Goal: Task Accomplishment & Management: Complete application form

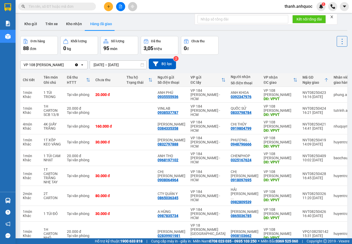
click at [78, 66] on icon "Clear value" at bounding box center [76, 64] width 3 height 3
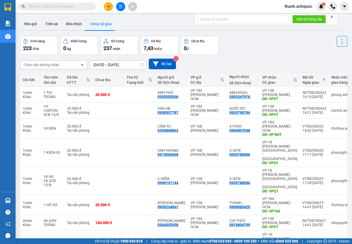
click at [136, 64] on input "[DATE] – [DATE]" at bounding box center [118, 65] width 56 height 8
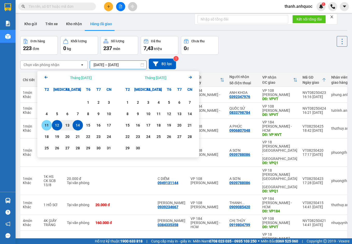
click at [47, 124] on div "11" at bounding box center [46, 125] width 7 height 6
click at [78, 124] on div "14" at bounding box center [77, 125] width 7 height 6
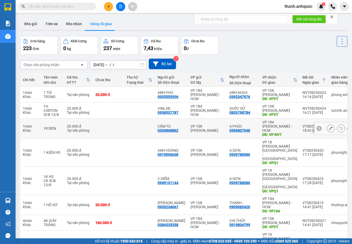
type input "[DATE] – [DATE]"
click at [329, 93] on icon at bounding box center [331, 95] width 4 height 4
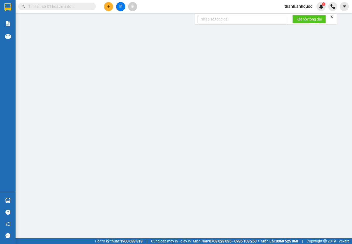
type input "0935555936"
type input "ANH PHÚ"
type input "0392347976"
type input "ANH KHOA"
type input "VPVT"
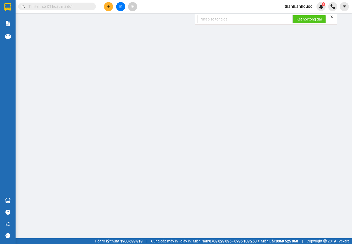
type input "CK SCB 14/8"
type input "20.000"
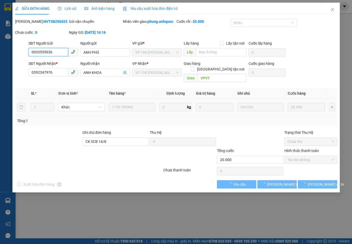
checkbox input "true"
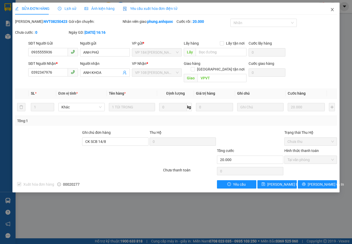
click at [334, 8] on icon "close" at bounding box center [332, 10] width 4 height 4
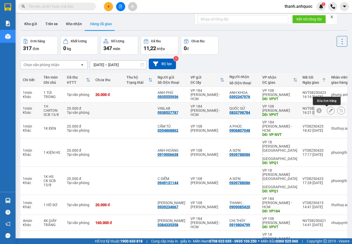
click at [329, 111] on icon at bounding box center [331, 111] width 4 height 4
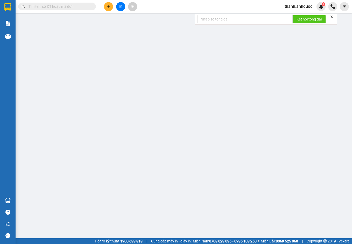
type input "0938537787"
type input "VINLAB"
type input "0833798784"
type input "QUỐC SỬ"
type input "VPVT"
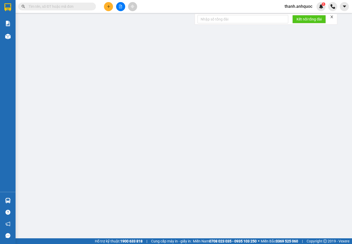
type input "20.000"
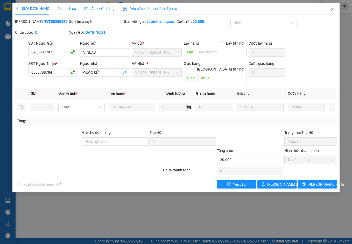
click at [161, 8] on span "Yêu cầu xuất hóa đơn điện tử" at bounding box center [150, 8] width 55 height 4
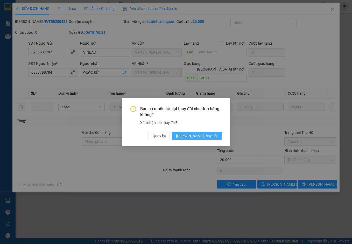
click at [216, 135] on span "[PERSON_NAME] thay đổi" at bounding box center [196, 136] width 41 height 6
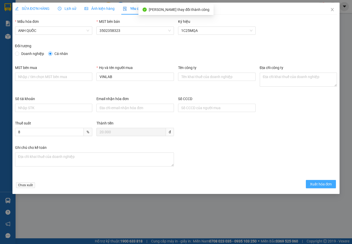
click at [326, 180] on button "Xuất hóa đơn" at bounding box center [321, 184] width 30 height 8
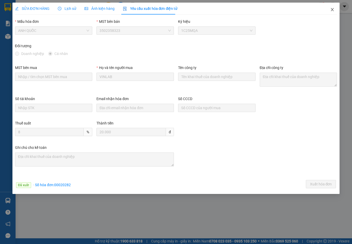
click at [332, 10] on icon "close" at bounding box center [332, 9] width 3 height 3
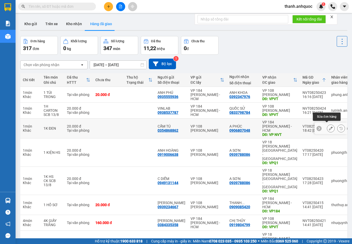
click at [329, 127] on icon at bounding box center [331, 128] width 4 height 4
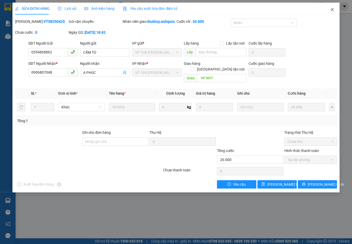
click at [333, 11] on icon "close" at bounding box center [332, 9] width 3 height 3
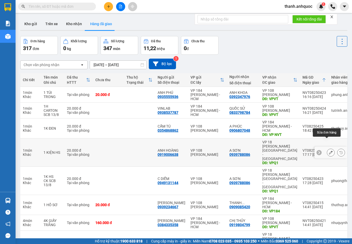
click at [329, 150] on icon at bounding box center [331, 152] width 4 height 4
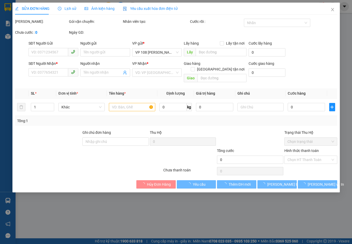
type input "0919006638"
type input "ANH HOÀNG"
type input "0939788086"
type input "A SƠN"
type input "VPQ1"
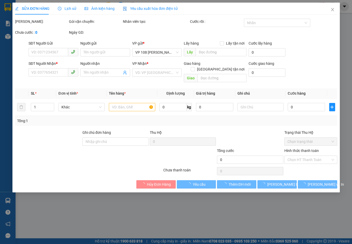
type input "20.000"
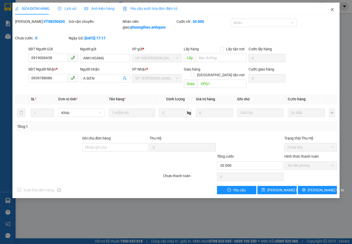
click at [332, 8] on icon "close" at bounding box center [332, 10] width 4 height 4
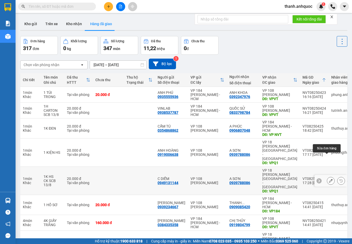
click at [329, 179] on icon at bounding box center [331, 181] width 4 height 4
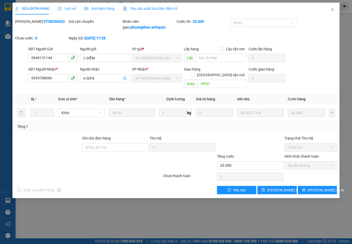
click at [160, 6] on span "Yêu cầu xuất hóa đơn điện tử" at bounding box center [150, 8] width 55 height 4
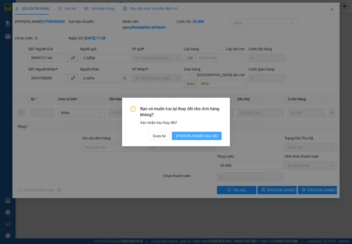
click at [210, 137] on span "[PERSON_NAME] thay đổi" at bounding box center [196, 136] width 41 height 6
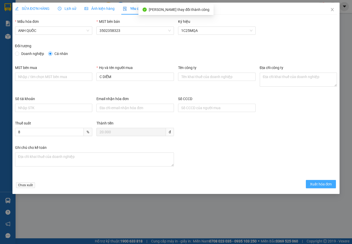
click at [323, 185] on span "Xuất hóa đơn" at bounding box center [321, 184] width 22 height 6
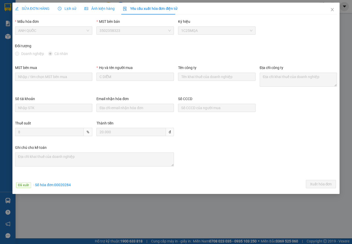
click at [78, 188] on div "Đã xuất · Số hóa đơn: 00020284 Xuất hóa đơn" at bounding box center [176, 185] width 324 height 10
click at [331, 10] on icon "close" at bounding box center [332, 10] width 4 height 4
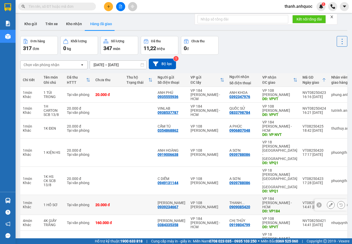
click at [329, 203] on icon at bounding box center [331, 205] width 4 height 4
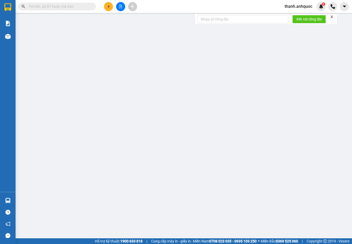
type input "0939234667"
type input "[PERSON_NAME]"
type input "0909085420"
type input "THANH VIPPOST"
type input "VP184"
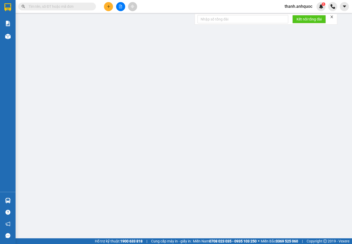
type input "TM 13/8 THỦY"
type input "20.000"
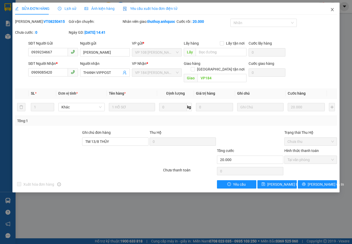
click at [332, 10] on icon "close" at bounding box center [332, 10] width 4 height 4
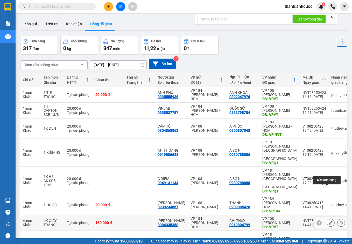
click at [329, 221] on icon at bounding box center [331, 223] width 4 height 4
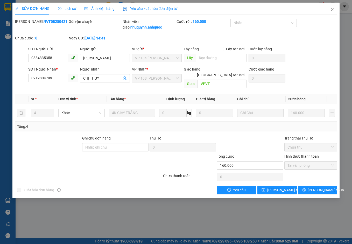
click at [148, 7] on span "Yêu cầu xuất hóa đơn điện tử" at bounding box center [150, 8] width 55 height 4
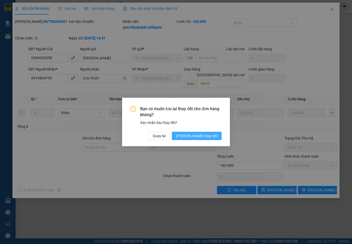
click at [207, 136] on span "[PERSON_NAME] thay đổi" at bounding box center [196, 136] width 41 height 6
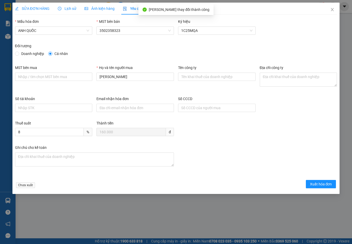
click at [24, 53] on span "Doanh nghiệp" at bounding box center [32, 54] width 27 height 6
click at [19, 53] on input "Doanh nghiệp" at bounding box center [17, 54] width 4 height 4
radio input "true"
radio input "false"
click at [34, 74] on input "MST bên mua" at bounding box center [53, 77] width 77 height 8
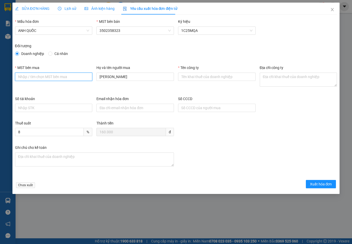
type input "3502206708"
drag, startPoint x: 123, startPoint y: 75, endPoint x: 75, endPoint y: 78, distance: 48.2
click at [75, 78] on div "MST bên mua 3502206708 Họ và tên người mua ANH NGỌC Tên công ty Địa chỉ công ty" at bounding box center [176, 80] width 326 height 31
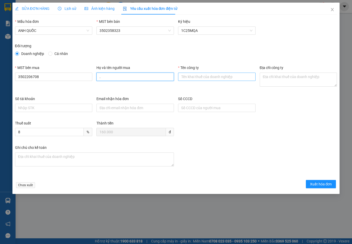
type input "."
click at [200, 76] on input "Tên công ty" at bounding box center [216, 77] width 77 height 8
type input "Công Ty TNHH Thương Mại Dịch Vụ Ô Tô [GEOGRAPHIC_DATA]"
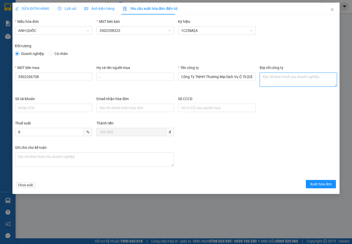
click at [268, 75] on textarea "Địa chỉ công ty" at bounding box center [297, 80] width 77 height 14
paste textarea "219B [PERSON_NAME], [GEOGRAPHIC_DATA], [GEOGRAPHIC_DATA], [GEOGRAPHIC_DATA]"
type textarea "219B [PERSON_NAME], [GEOGRAPHIC_DATA], [GEOGRAPHIC_DATA], [GEOGRAPHIC_DATA]"
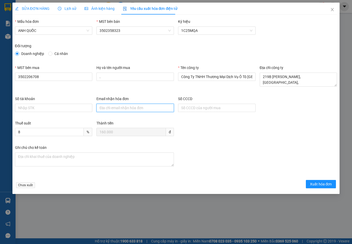
click at [114, 104] on input "Email nhận hóa đơn" at bounding box center [134, 108] width 77 height 8
type input "[EMAIL_ADDRESS][DOMAIN_NAME]"
click at [319, 182] on span "Xuất hóa đơn" at bounding box center [321, 184] width 22 height 6
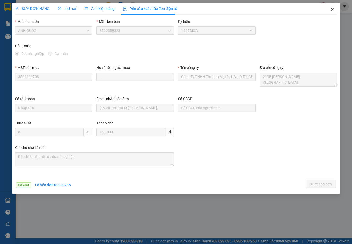
click at [332, 8] on icon "close" at bounding box center [332, 10] width 4 height 4
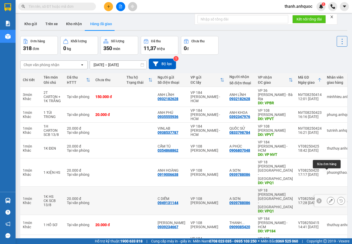
click at [329, 199] on icon at bounding box center [331, 201] width 4 height 4
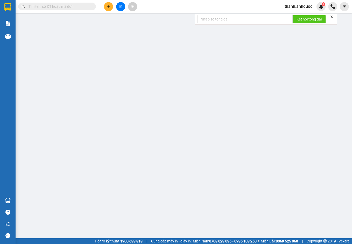
type input "0949131144"
type input "C DIỄM"
type input "0939788086"
type input "A SƠN"
type input "VPQ1"
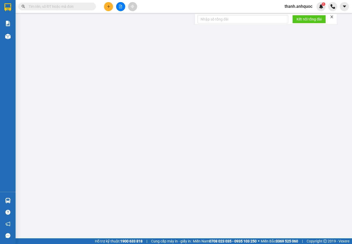
type input "20.000"
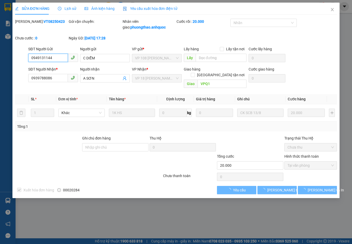
checkbox input "true"
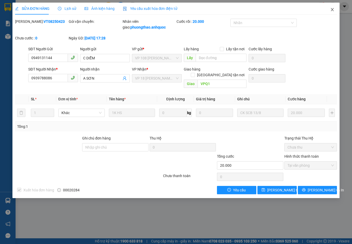
click at [332, 9] on icon "close" at bounding box center [332, 10] width 4 height 4
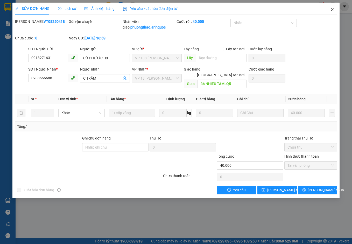
click at [331, 9] on icon "close" at bounding box center [332, 9] width 3 height 3
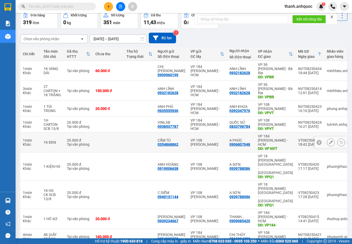
scroll to position [34, 0]
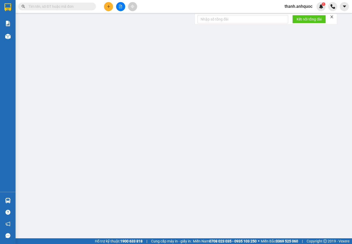
type input "0918271631"
type input "CÔ PHƯỚC HX"
type input "0908666688"
type input "C TRÂM"
type input "36 NHIÊU TÂM .Q5"
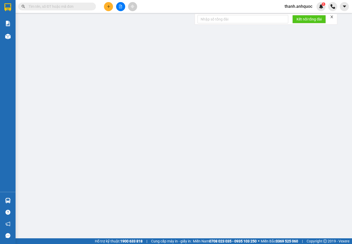
type input "40.000"
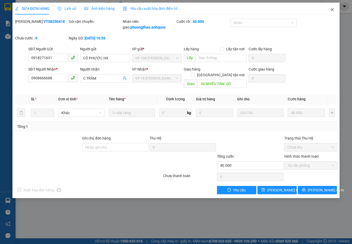
click at [334, 9] on icon "close" at bounding box center [332, 10] width 4 height 4
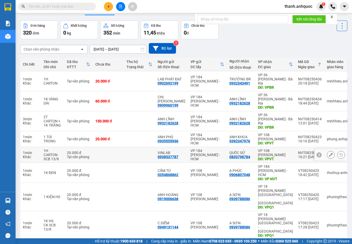
scroll to position [30, 0]
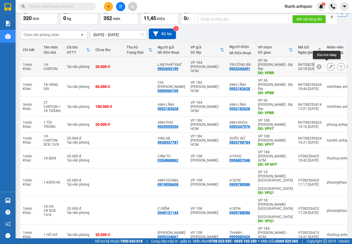
click at [329, 65] on icon at bounding box center [331, 67] width 4 height 4
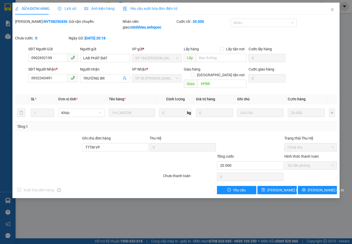
click at [139, 8] on span "Yêu cầu xuất hóa đơn điện tử" at bounding box center [150, 8] width 55 height 4
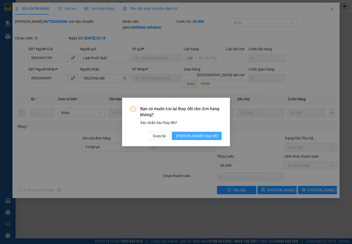
click at [208, 134] on span "[PERSON_NAME] thay đổi" at bounding box center [196, 136] width 41 height 6
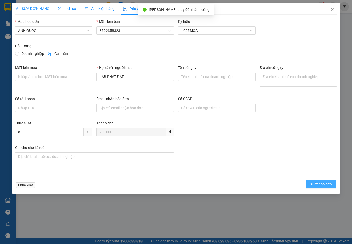
click at [313, 184] on span "Xuất hóa đơn" at bounding box center [321, 184] width 22 height 6
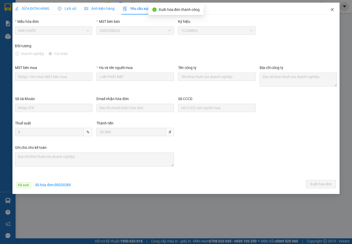
click at [332, 8] on icon "close" at bounding box center [332, 10] width 4 height 4
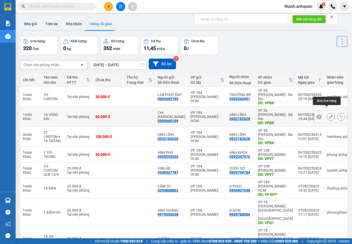
click at [329, 115] on icon at bounding box center [331, 117] width 4 height 4
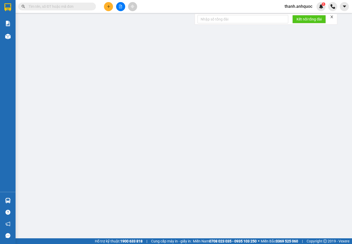
type input "0909960199"
type input "CHỊ [PERSON_NAME]"
type input "0932182628"
type input "ANH LĨNH"
type input "VPBR"
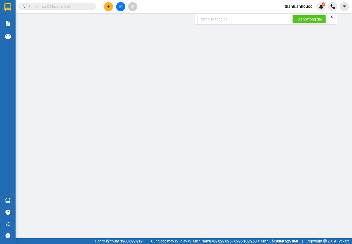
type input "TTTM VP"
type input "60.000"
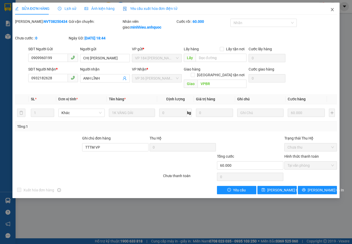
click at [333, 10] on icon "close" at bounding box center [332, 10] width 4 height 4
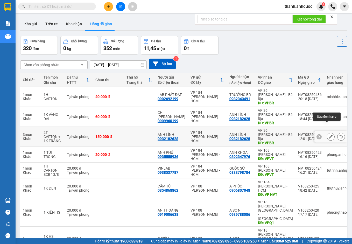
click at [329, 135] on icon at bounding box center [331, 137] width 4 height 4
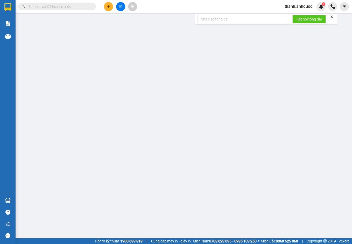
type input "0932182628"
type input "ANH LĨNH"
type input "0932182628"
type input "ANH LĨNH"
type input "VPBR"
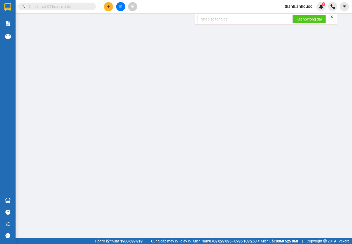
type input "TTTM VP"
type input "150.000"
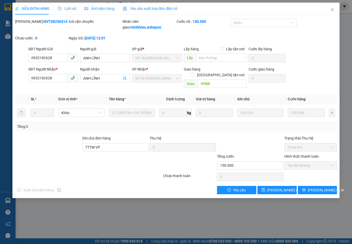
click at [148, 6] on div "Yêu cầu xuất hóa đơn điện tử" at bounding box center [150, 9] width 55 height 6
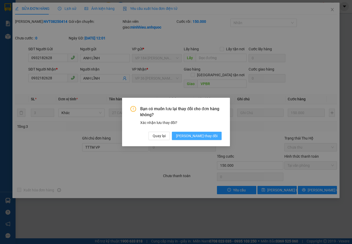
click at [206, 135] on span "[PERSON_NAME] thay đổi" at bounding box center [196, 136] width 41 height 6
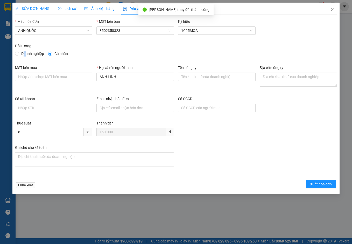
drag, startPoint x: 25, startPoint y: 54, endPoint x: 26, endPoint y: 59, distance: 4.3
click at [25, 54] on span "Doanh nghiệp" at bounding box center [32, 54] width 27 height 6
click at [18, 53] on input "Doanh nghiệp" at bounding box center [17, 54] width 4 height 4
radio input "true"
radio input "false"
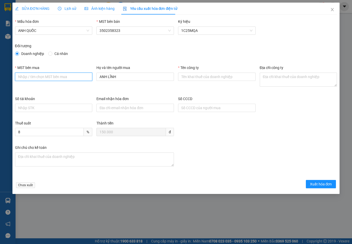
click at [29, 79] on input "MST bên mua" at bounding box center [53, 77] width 77 height 8
type input "3502206708"
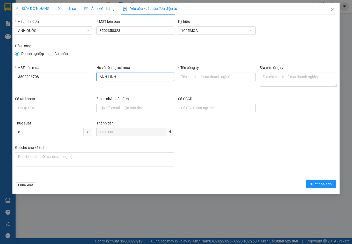
drag, startPoint x: 124, startPoint y: 79, endPoint x: 47, endPoint y: 64, distance: 78.0
click at [47, 64] on form "Mẫu hóa đơn ANH QUỐC MST bên bán 3502358323 Ký hiệu 1C25MQA Đối tượng Doanh ngh…" at bounding box center [176, 104] width 322 height 171
type input "."
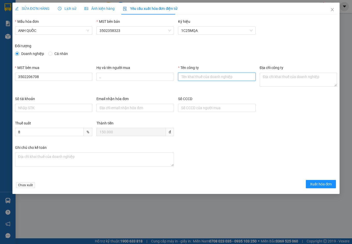
click at [205, 78] on input "Tên công ty" at bounding box center [216, 77] width 77 height 8
type input "Công Ty TNHH Thương Mại Dịch Vụ Ô Tô [GEOGRAPHIC_DATA]"
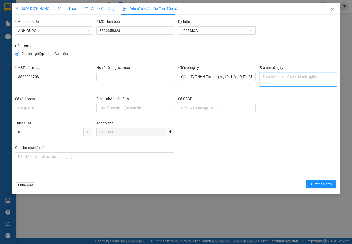
click at [274, 77] on textarea "Địa chỉ công ty" at bounding box center [297, 80] width 77 height 14
paste textarea "219B [PERSON_NAME], [GEOGRAPHIC_DATA], [GEOGRAPHIC_DATA], [GEOGRAPHIC_DATA]"
type textarea "219B [PERSON_NAME], [GEOGRAPHIC_DATA], [GEOGRAPHIC_DATA], [GEOGRAPHIC_DATA]"
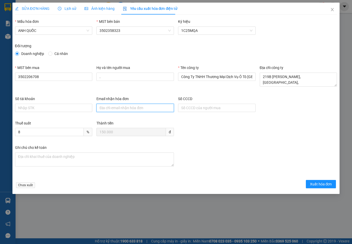
click at [102, 109] on input "Email nhận hóa đơn" at bounding box center [134, 108] width 77 height 8
type input "[EMAIL_ADDRESS][DOMAIN_NAME]"
click at [320, 183] on span "Xuất hóa đơn" at bounding box center [321, 184] width 22 height 6
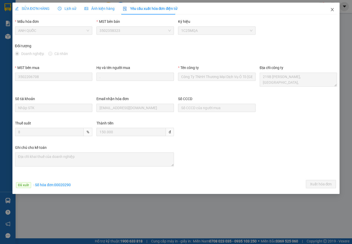
click at [333, 9] on icon "close" at bounding box center [332, 9] width 3 height 3
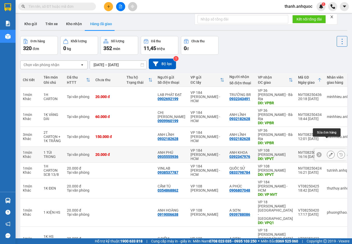
click at [329, 153] on icon at bounding box center [331, 155] width 4 height 4
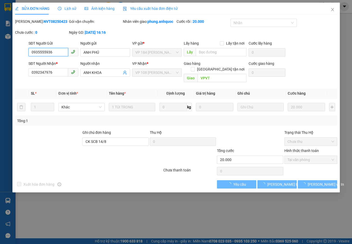
checkbox input "true"
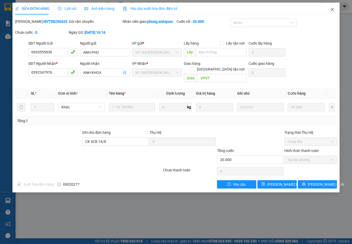
click at [331, 10] on icon "close" at bounding box center [332, 10] width 4 height 4
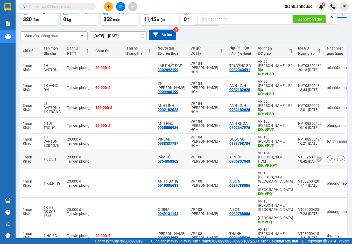
scroll to position [30, 0]
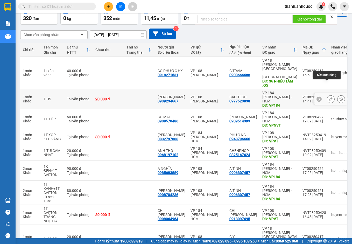
click at [329, 97] on icon at bounding box center [331, 99] width 4 height 4
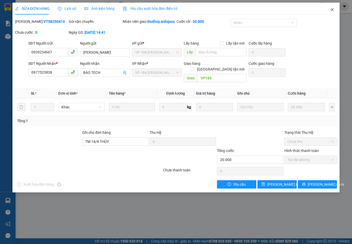
click at [331, 9] on icon "close" at bounding box center [332, 9] width 3 height 3
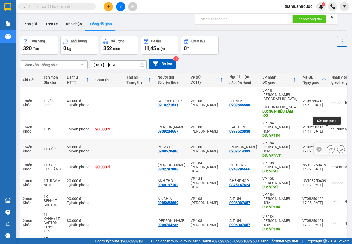
click at [329, 144] on button at bounding box center [330, 148] width 7 height 9
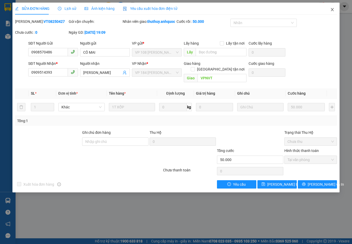
click at [332, 10] on icon "close" at bounding box center [332, 9] width 3 height 3
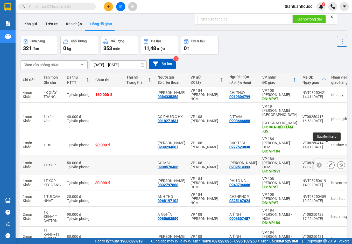
click at [329, 163] on icon at bounding box center [331, 165] width 4 height 4
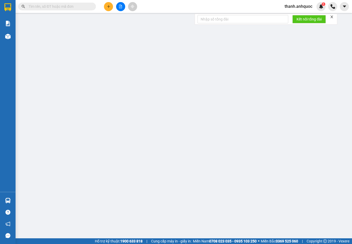
type input "0908570486"
type input "CÔ MAI"
type input "0909514393"
type input "[PERSON_NAME]"
type input "VPNVT"
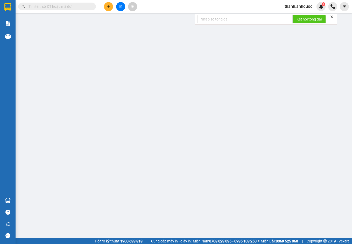
type input "50.000"
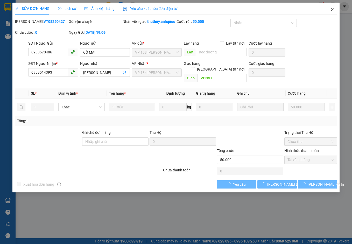
click at [334, 10] on icon "close" at bounding box center [332, 10] width 4 height 4
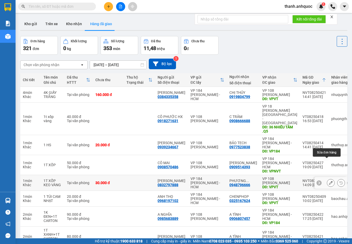
click at [327, 179] on div at bounding box center [331, 183] width 8 height 8
click at [327, 178] on button at bounding box center [330, 182] width 7 height 9
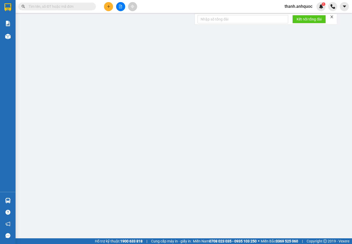
type input "0832797888"
type input "[PERSON_NAME]"
type input "0948796666"
type input "PHƯƠNG ANH"
type input "VPVT"
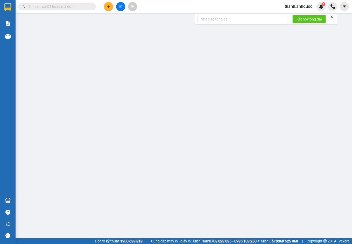
type input "30.000"
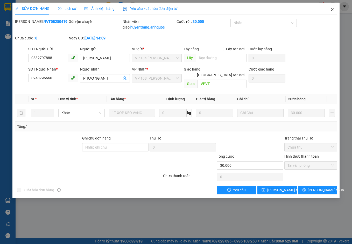
click at [332, 9] on icon "close" at bounding box center [332, 9] width 3 height 3
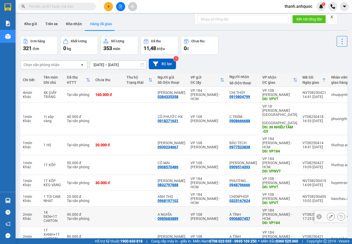
click at [329, 214] on icon at bounding box center [331, 216] width 4 height 4
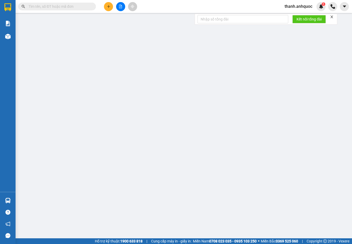
type input "0985683889"
type input "A NGHĨA"
type input "0906807457"
type input "A TÌNH"
type input "VP184"
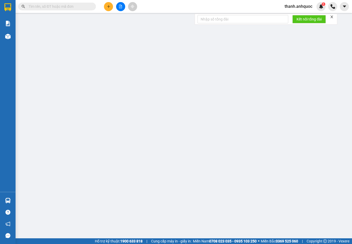
type input "90.000"
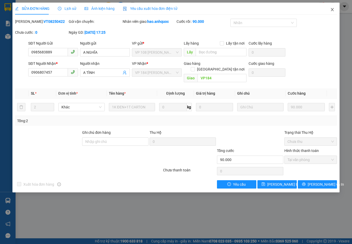
click at [330, 8] on span "Close" at bounding box center [332, 10] width 15 height 15
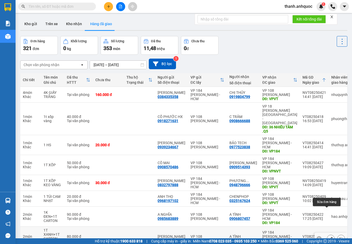
click at [327, 234] on button at bounding box center [330, 238] width 7 height 9
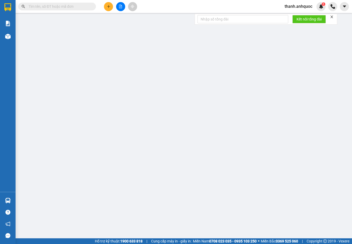
type input "0908704236"
type input "[PERSON_NAME]"
type input "0906807457"
type input "A TÌNH"
type input "VP184"
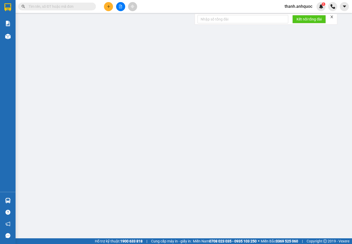
type input "80.000"
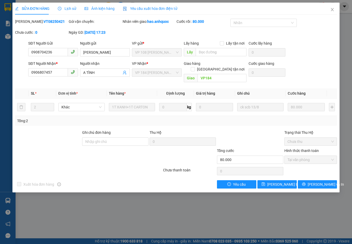
click at [138, 7] on span "Yêu cầu xuất hóa đơn điện tử" at bounding box center [150, 8] width 55 height 4
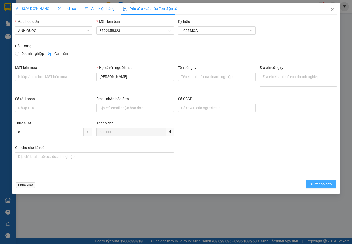
click at [314, 186] on span "Xuất hóa đơn" at bounding box center [321, 184] width 22 height 6
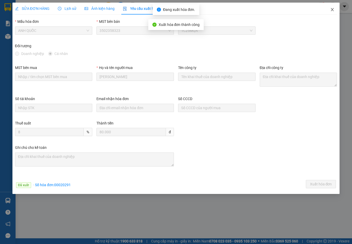
click at [334, 9] on icon "close" at bounding box center [332, 10] width 4 height 4
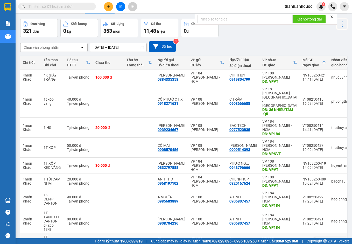
scroll to position [26, 0]
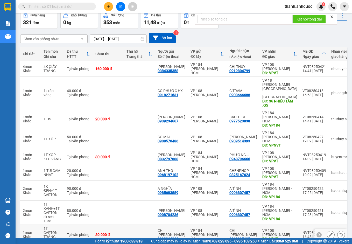
click at [329, 233] on icon at bounding box center [331, 235] width 4 height 4
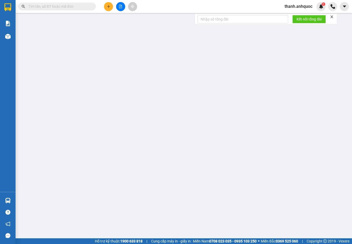
type input "0908064964"
type input "CHỊ [PERSON_NAME]"
type input "0918097695"
type input "CHỊ [PERSON_NAME]"
type input "VPVT"
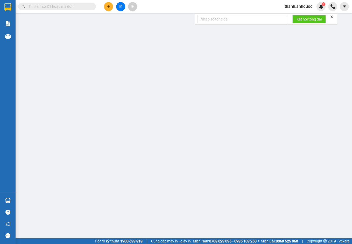
type input "30.000"
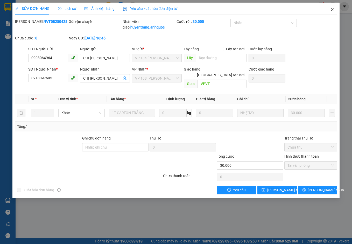
click at [333, 8] on icon "close" at bounding box center [332, 10] width 4 height 4
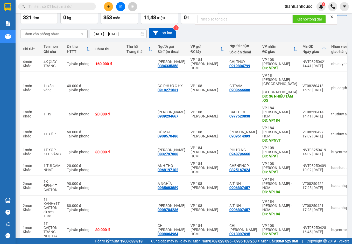
scroll to position [42, 0]
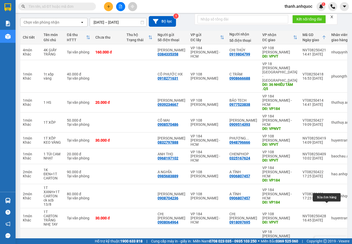
click at [329, 240] on icon at bounding box center [331, 242] width 4 height 4
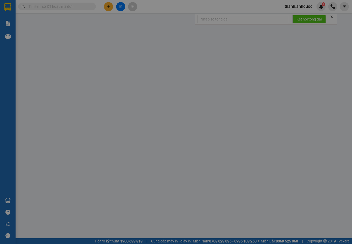
type input "0908484599"
type input "[PERSON_NAME]"
type input "0938425048"
type input "C Ý"
type input "VPQ1"
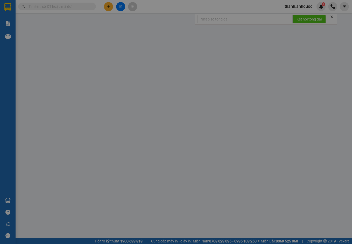
type input "20.000"
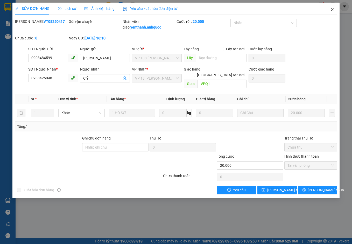
click at [332, 9] on icon "close" at bounding box center [332, 10] width 4 height 4
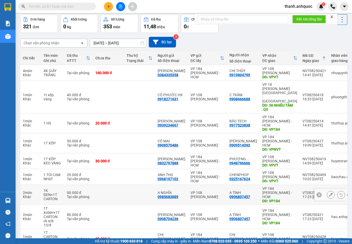
scroll to position [42, 0]
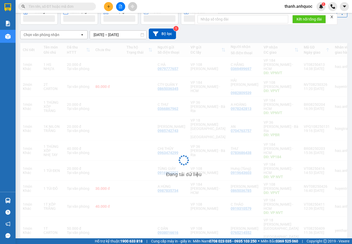
scroll to position [30, 0]
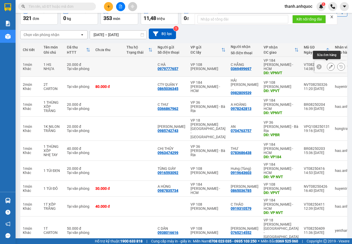
click at [329, 65] on icon at bounding box center [331, 67] width 4 height 4
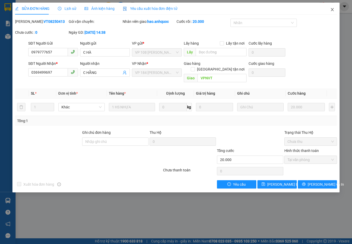
click at [331, 11] on icon "close" at bounding box center [332, 9] width 3 height 3
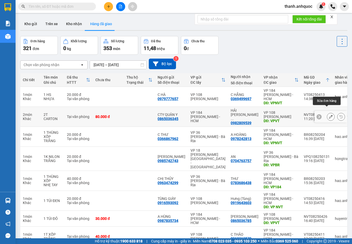
click at [329, 115] on icon at bounding box center [331, 117] width 4 height 4
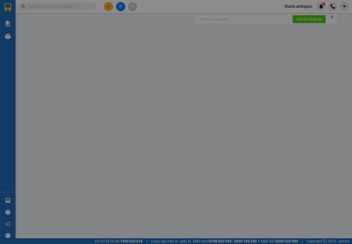
type input "0865036345"
type input "CTY QUÂN Y"
type input "0982809539"
type input "HẢI ÂU BEN BẮP"
type input "VPVT"
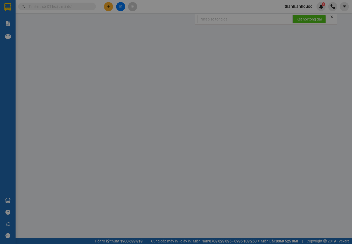
type input "80.000"
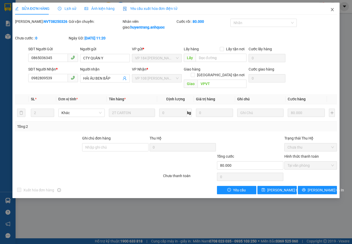
click at [332, 9] on icon "close" at bounding box center [332, 9] width 3 height 3
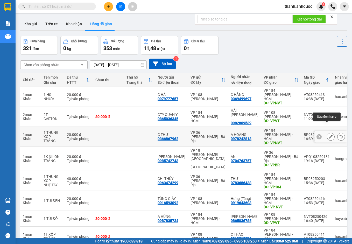
click at [329, 135] on icon at bounding box center [331, 137] width 4 height 4
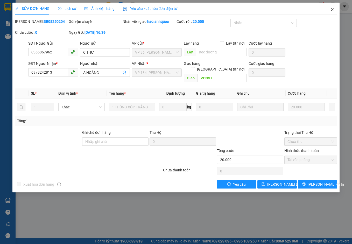
click at [332, 9] on icon "close" at bounding box center [332, 9] width 3 height 3
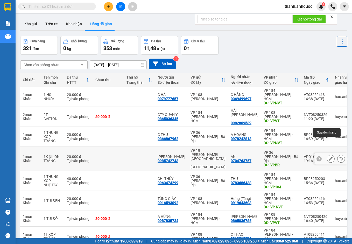
click at [329, 154] on button at bounding box center [330, 158] width 7 height 9
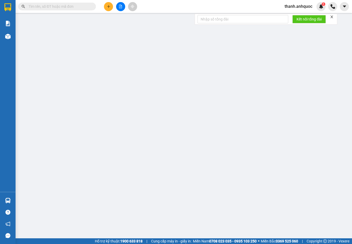
type input "0985742743"
type input "[PERSON_NAME]"
type input "0704763757"
type input "AN"
type input "VPBR"
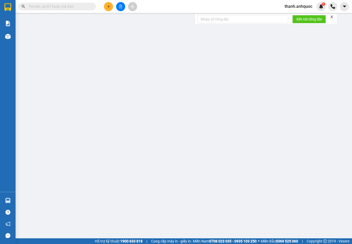
type input "SCB 12/8 THANH"
type input "20.000"
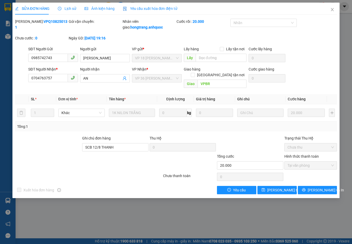
click at [148, 6] on span "Yêu cầu xuất hóa đơn điện tử" at bounding box center [150, 8] width 55 height 4
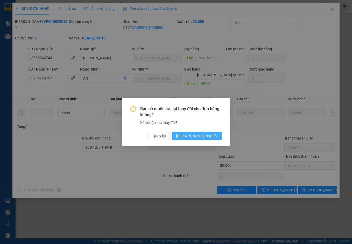
click at [211, 134] on span "[PERSON_NAME] thay đổi" at bounding box center [196, 136] width 41 height 6
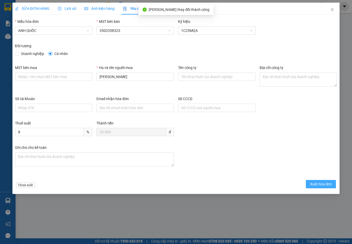
click at [328, 183] on span "Xuất hóa đơn" at bounding box center [321, 184] width 22 height 6
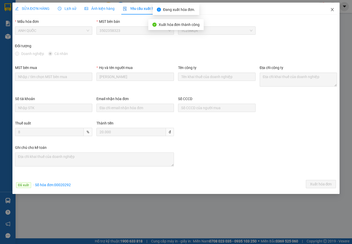
click at [332, 9] on icon "close" at bounding box center [332, 10] width 4 height 4
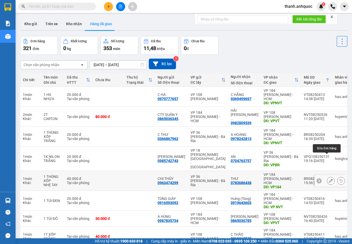
click at [329, 179] on icon at bounding box center [331, 181] width 4 height 4
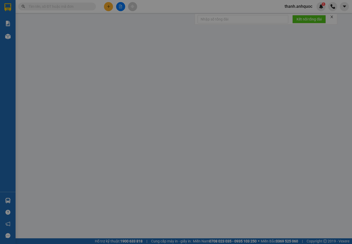
type input "0963474299"
type input "CHỊ THỦY"
type input "0783686438"
type input "THƯ"
type input "VP184"
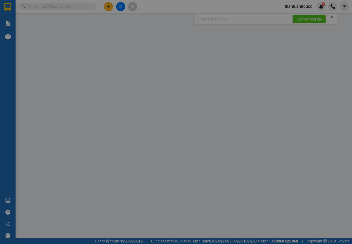
type input "40.000"
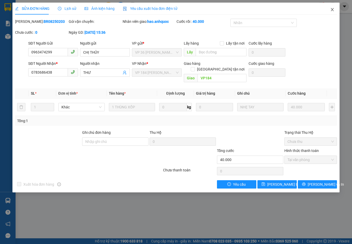
click at [332, 9] on icon "close" at bounding box center [332, 10] width 4 height 4
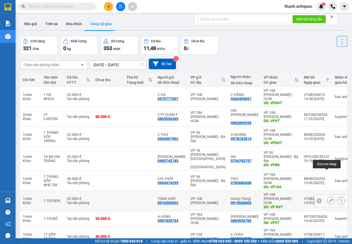
click at [329, 199] on icon at bounding box center [331, 201] width 4 height 4
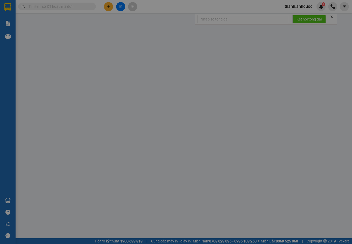
type input "0916593092"
type input "TÙNG GIÀY"
type input "0919643603"
type input "Hưng (Tùng)"
type input "VP NVT"
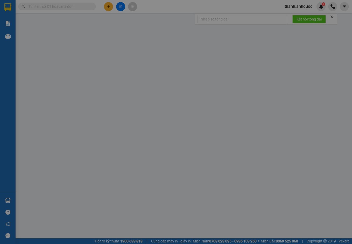
type input "20.000"
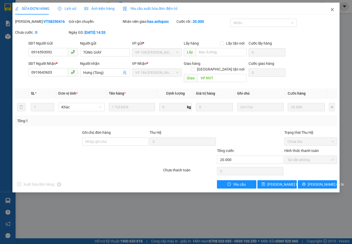
click at [333, 10] on icon "close" at bounding box center [332, 10] width 4 height 4
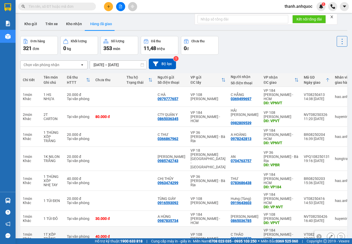
click at [329, 234] on icon at bounding box center [331, 236] width 4 height 4
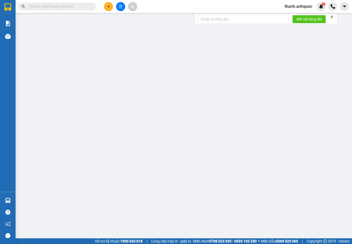
type input "0919310579"
type input "C THẢO"
type input "VP NVT"
type input "40.000"
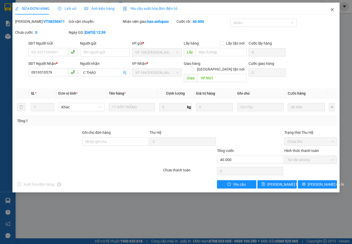
click at [332, 9] on icon "close" at bounding box center [332, 10] width 4 height 4
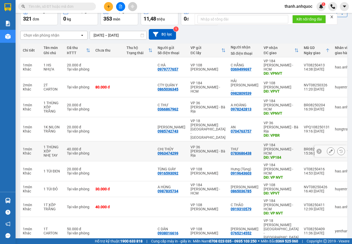
scroll to position [30, 0]
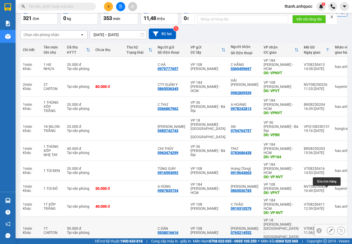
click at [329, 228] on icon at bounding box center [331, 230] width 4 height 4
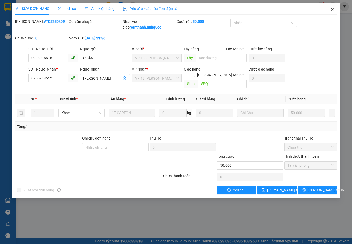
click at [332, 10] on icon "close" at bounding box center [332, 10] width 4 height 4
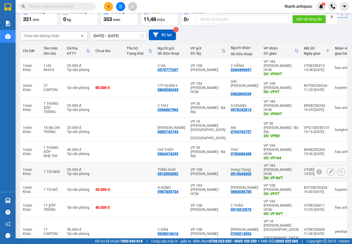
scroll to position [30, 0]
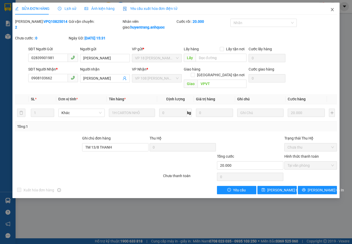
click at [332, 8] on icon "close" at bounding box center [332, 10] width 4 height 4
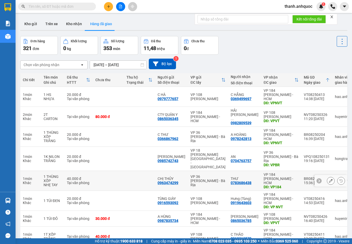
scroll to position [30, 0]
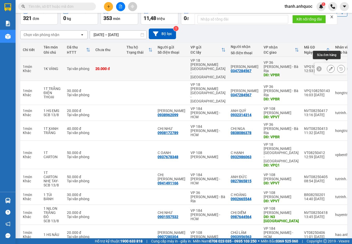
click at [329, 67] on icon at bounding box center [331, 69] width 4 height 4
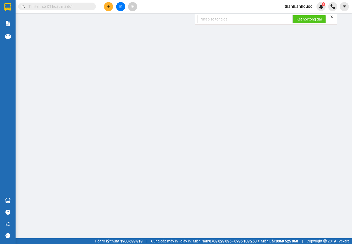
type input "0347284567"
type input "[PERSON_NAME]"
type input "VPBR"
type input "20.000"
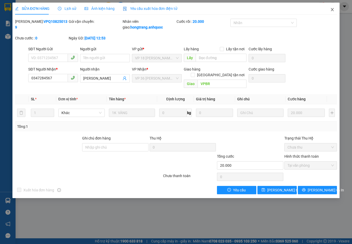
click at [332, 9] on icon "close" at bounding box center [332, 10] width 4 height 4
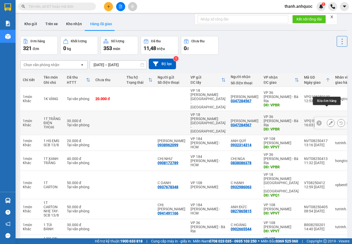
click at [329, 121] on icon at bounding box center [331, 123] width 4 height 4
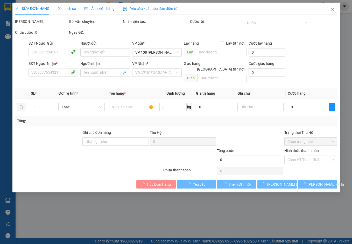
type input "0347284567"
type input "[PERSON_NAME]"
type input "VPBR"
type input "30.000"
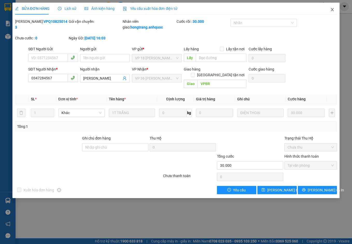
click at [332, 10] on icon "close" at bounding box center [332, 9] width 3 height 3
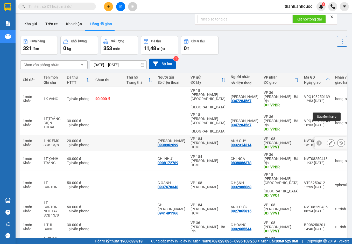
click at [329, 141] on icon at bounding box center [331, 143] width 4 height 4
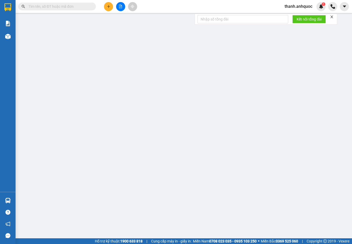
type input "0938962099"
type input "[PERSON_NAME]"
type input "0932314314"
type input "ANH QUÝ"
type input "VPVT"
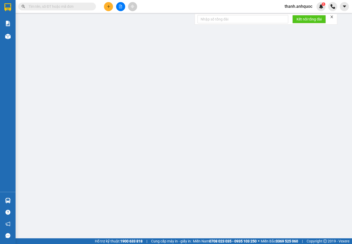
type input "20.000"
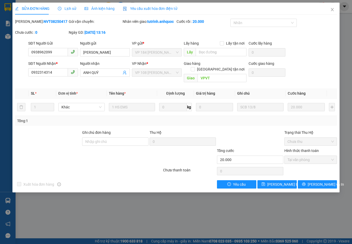
click at [157, 7] on span "Yêu cầu xuất hóa đơn điện tử" at bounding box center [150, 8] width 55 height 4
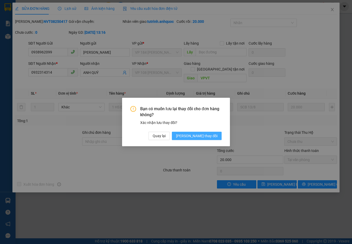
click at [211, 133] on span "[PERSON_NAME] thay đổi" at bounding box center [196, 136] width 41 height 6
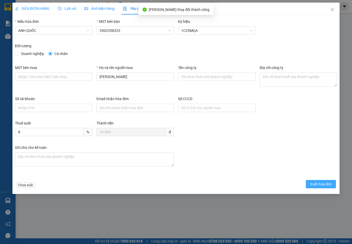
click at [319, 184] on span "Xuất hóa đơn" at bounding box center [321, 184] width 22 height 6
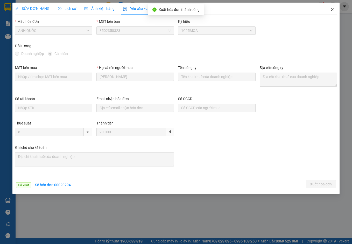
click at [333, 10] on icon "close" at bounding box center [332, 10] width 4 height 4
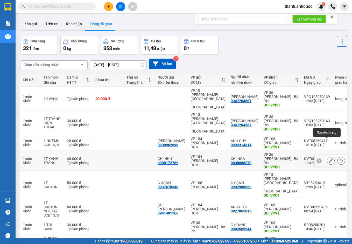
click at [329, 159] on icon at bounding box center [331, 161] width 4 height 4
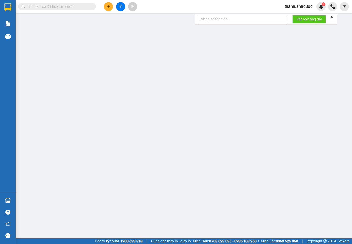
type input "0908172789"
type input "CHỊ NHƯ"
type input "0838086378"
type input "CHỊ NGA"
type input "VPBR"
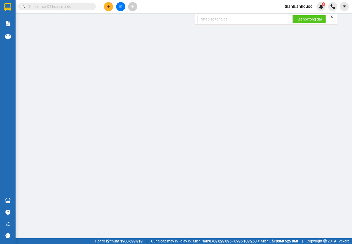
type input "TM 13/8 THỦY"
type input "40.000"
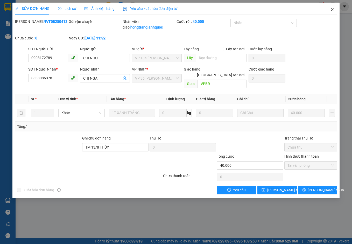
click at [331, 8] on icon "close" at bounding box center [332, 10] width 4 height 4
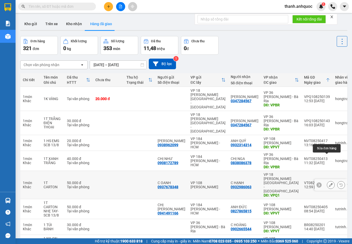
click at [329, 183] on icon at bounding box center [331, 185] width 4 height 4
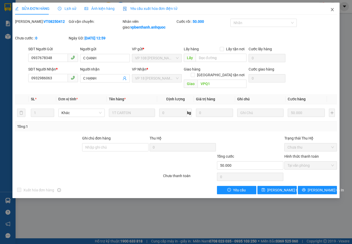
click at [331, 9] on icon "close" at bounding box center [332, 9] width 3 height 3
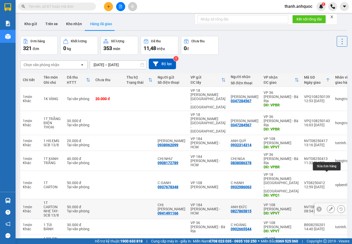
click at [329, 207] on icon at bounding box center [331, 209] width 4 height 4
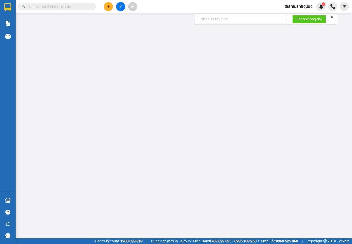
type input "0941491166"
type input "CHỊ [PERSON_NAME]"
type input "0827865815"
type input "ANH ĐỨC"
type input "VPVT"
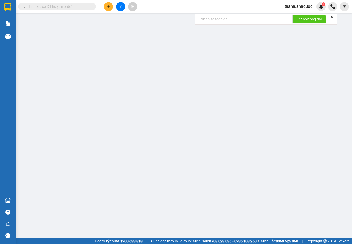
type input "50.000"
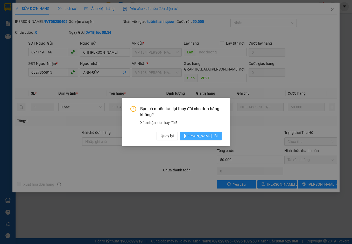
click at [206, 137] on span "[PERSON_NAME] đổi" at bounding box center [200, 136] width 33 height 6
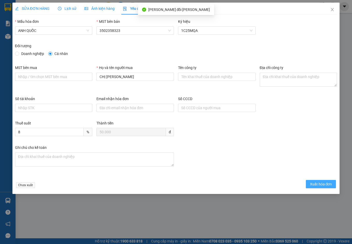
click at [334, 184] on button "Xuất hóa đơn" at bounding box center [321, 184] width 30 height 8
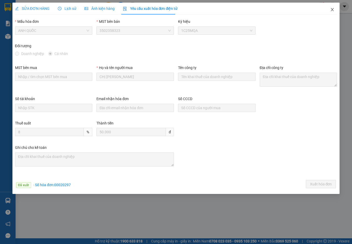
click at [333, 9] on icon "close" at bounding box center [332, 10] width 4 height 4
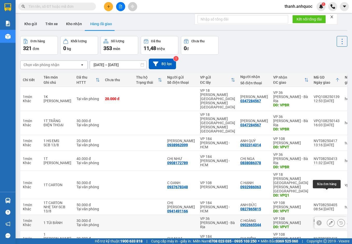
click at [329, 221] on icon at bounding box center [331, 223] width 4 height 4
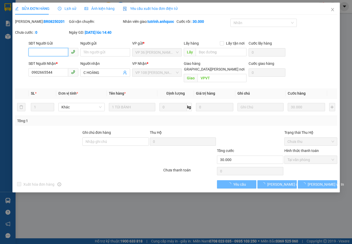
checkbox input "true"
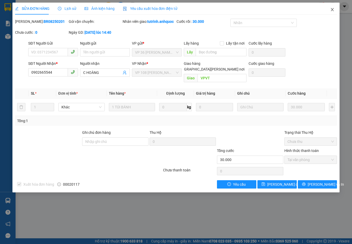
click at [331, 8] on icon "close" at bounding box center [332, 10] width 4 height 4
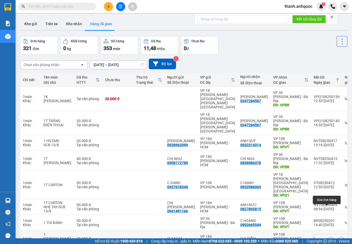
click at [329, 238] on icon at bounding box center [331, 240] width 4 height 4
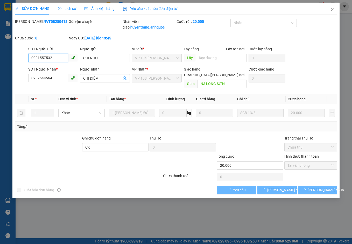
checkbox input "true"
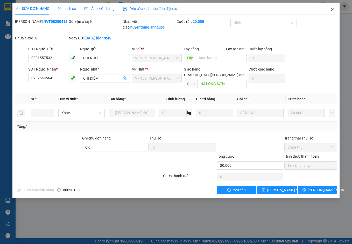
click at [332, 8] on icon "close" at bounding box center [332, 10] width 4 height 4
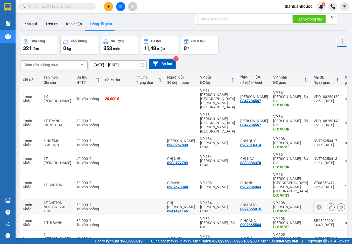
scroll to position [34, 0]
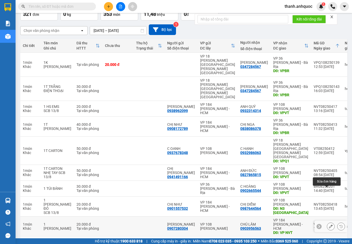
click at [329, 224] on icon at bounding box center [331, 226] width 4 height 4
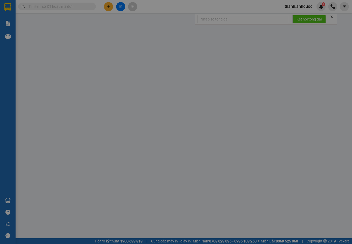
type input "0907280304"
type input "[PERSON_NAME]"
type input "0903956563"
type input "CHÚ LÂM"
type input "VP NVT"
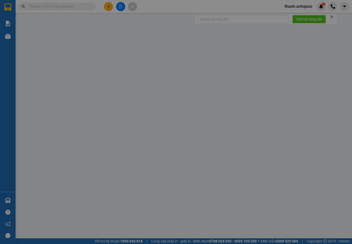
type input "20.000"
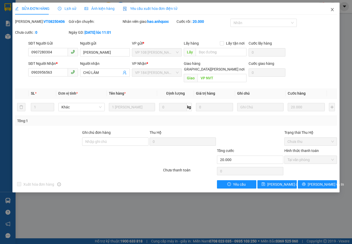
click at [332, 10] on icon "close" at bounding box center [332, 9] width 3 height 3
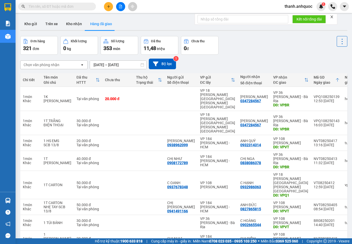
scroll to position [34, 0]
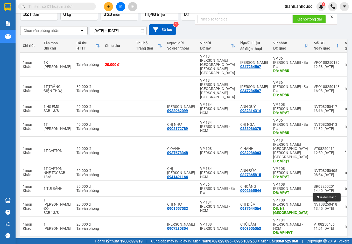
click at [329, 242] on icon at bounding box center [331, 244] width 4 height 4
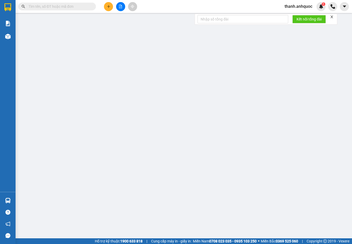
type input "0986131612"
type input "0898405178"
type input "CHỊ THÚY"
type input "VPVT"
type input "30.000"
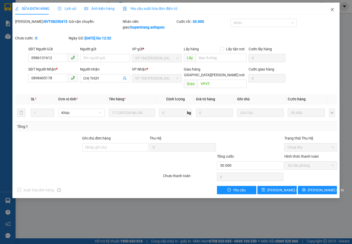
click at [333, 10] on icon "close" at bounding box center [332, 10] width 4 height 4
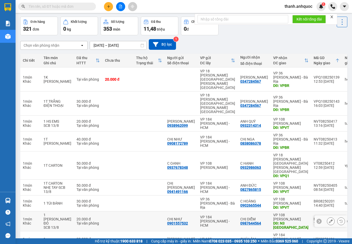
scroll to position [34, 0]
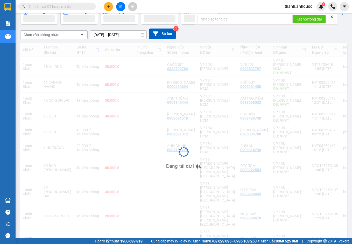
scroll to position [30, 0]
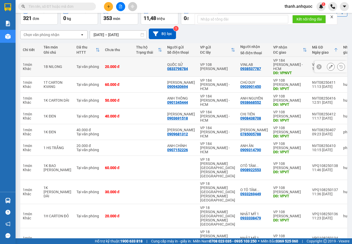
click at [329, 65] on icon at bounding box center [331, 67] width 4 height 4
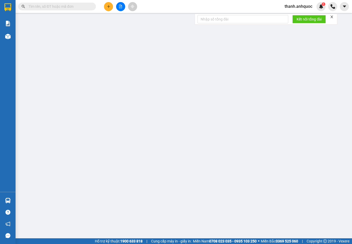
type input "0833798784"
type input "QUỐC SỬ"
type input "0938537787"
type input "VINLAB"
type input "VPNVT"
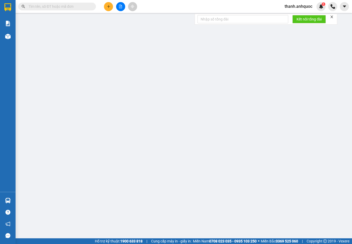
type input "SCB 13/8"
type input "20.000"
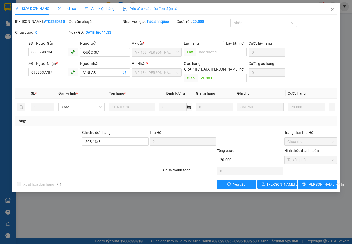
click at [144, 8] on span "Yêu cầu xuất hóa đơn điện tử" at bounding box center [150, 8] width 55 height 4
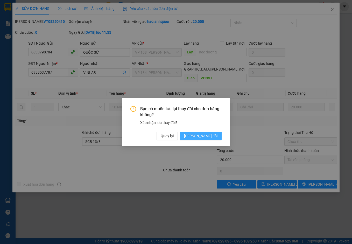
click at [214, 134] on span "[PERSON_NAME] thay đổi" at bounding box center [200, 136] width 33 height 6
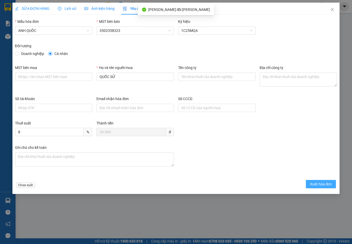
click at [321, 185] on span "Xuất hóa đơn" at bounding box center [321, 184] width 22 height 6
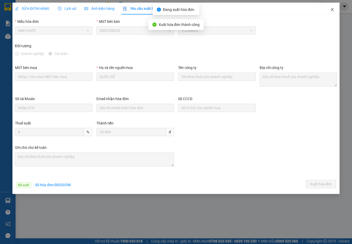
click at [331, 10] on icon "close" at bounding box center [332, 10] width 4 height 4
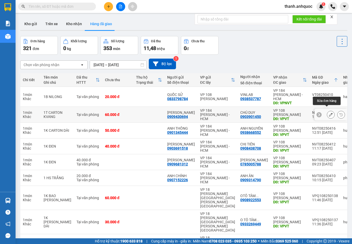
click at [329, 113] on icon at bounding box center [331, 115] width 4 height 4
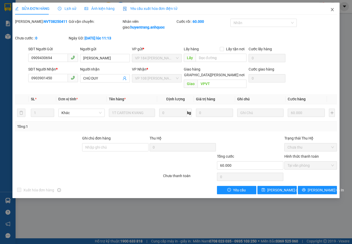
click at [330, 9] on icon "close" at bounding box center [332, 10] width 4 height 4
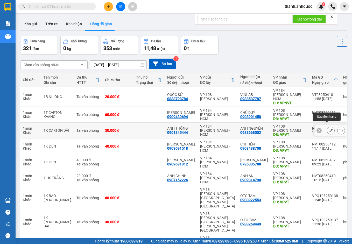
click at [329, 126] on button at bounding box center [330, 130] width 7 height 9
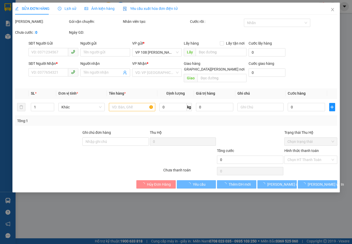
type input "0901345444"
type input "ANH THÔNG"
type input "0938668552"
type input "ANH NGUYÊN"
type input "VPVT"
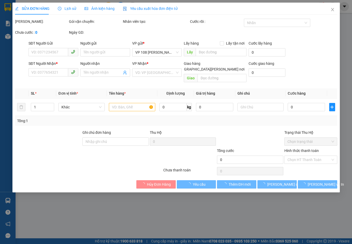
type input "50.000"
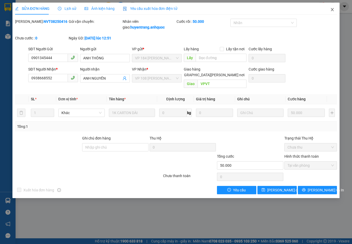
click at [332, 9] on icon "close" at bounding box center [332, 10] width 4 height 4
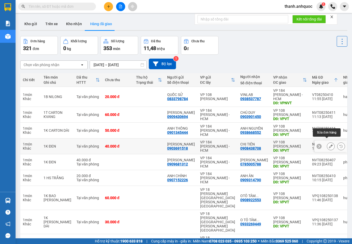
click at [328, 143] on button at bounding box center [330, 146] width 7 height 9
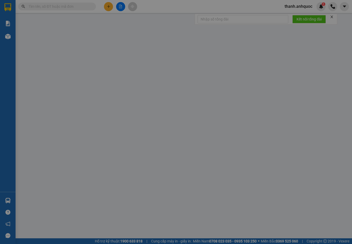
type input "0903691518"
type input "ANH LƯƠNG"
type input "0908438708"
type input "CHỊ TIÊN"
type input "VPVT"
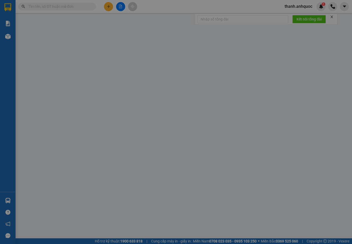
type input "CK SCB 13/8"
type input "40.000"
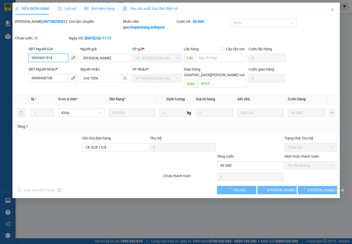
checkbox input "true"
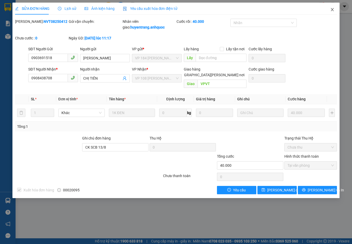
click at [333, 7] on span "Close" at bounding box center [332, 10] width 15 height 15
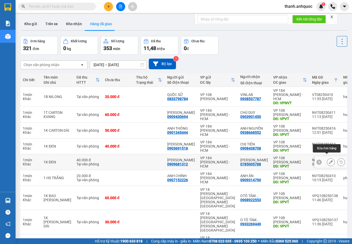
click at [329, 160] on icon at bounding box center [331, 162] width 4 height 4
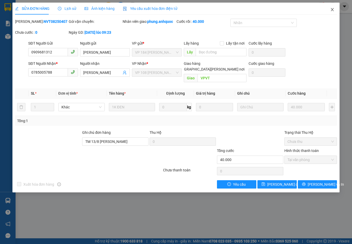
click at [334, 8] on icon "close" at bounding box center [332, 10] width 4 height 4
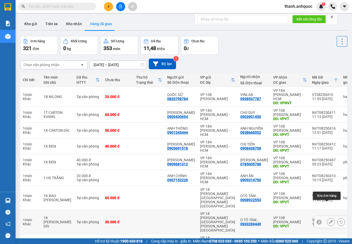
click at [329, 220] on icon at bounding box center [331, 222] width 4 height 4
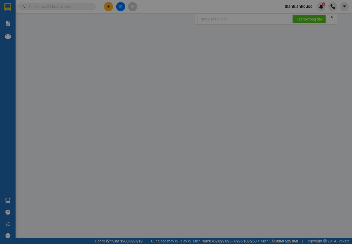
type input "0933269449"
type input "O TÔ TÂM BIỂN"
type input "VPVT"
type input "30.000"
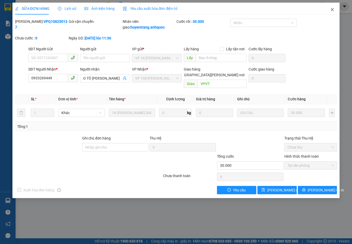
click at [332, 9] on icon "close" at bounding box center [332, 10] width 4 height 4
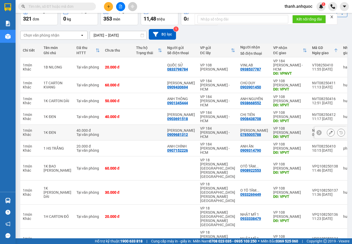
scroll to position [30, 0]
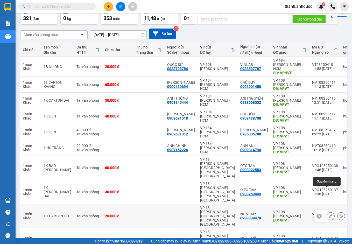
click at [329, 214] on icon at bounding box center [331, 216] width 4 height 4
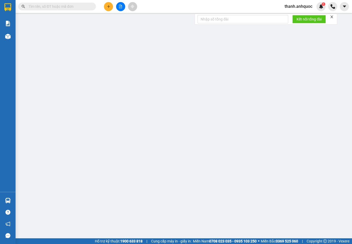
type input "0933338479"
type input "NHẬT MỸ 1"
type input "VPVT"
type input "20.000"
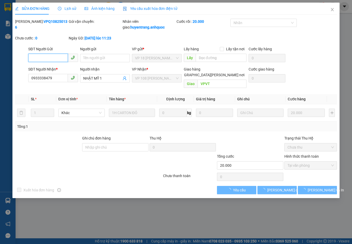
checkbox input "true"
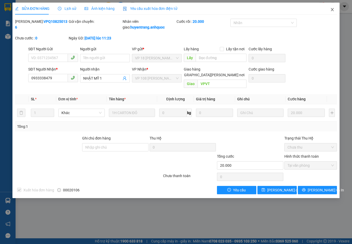
click at [331, 11] on icon "close" at bounding box center [332, 10] width 4 height 4
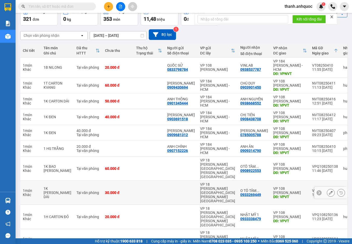
scroll to position [30, 0]
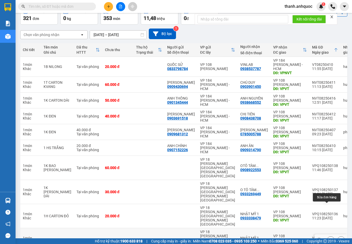
click at [329, 238] on icon at bounding box center [331, 240] width 4 height 4
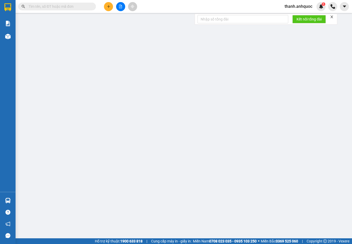
type input "0933338479"
type input "NHẬT MỸ 1"
type input "VPVT"
type input "40.000"
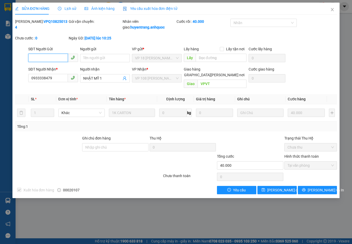
checkbox input "true"
click at [331, 9] on icon "close" at bounding box center [332, 9] width 3 height 3
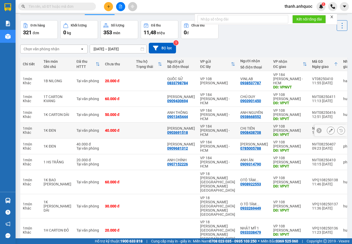
scroll to position [30, 0]
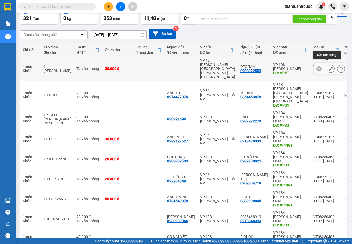
click at [329, 67] on icon at bounding box center [331, 69] width 4 height 4
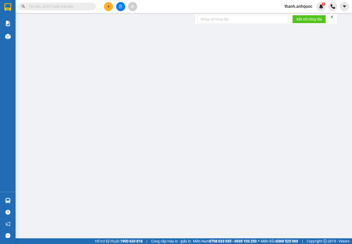
type input "0908922553"
type input "OTÔ TÂM BIỂN"
type input "VPVT"
type input "30.000"
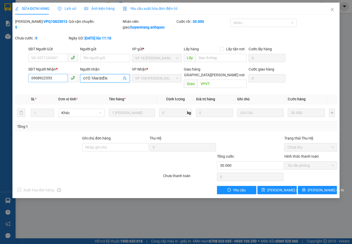
drag, startPoint x: 109, startPoint y: 78, endPoint x: 56, endPoint y: 75, distance: 52.7
click at [56, 75] on div "SĐT Người Nhận * 0908922553 Người nhận OTÔ TÂM BIỂN OTÔ TÂM BIỂN VP Nhận * VP 1…" at bounding box center [182, 78] width 310 height 24
click at [142, 8] on span "Yêu cầu xuất hóa đơn điện tử" at bounding box center [150, 8] width 55 height 4
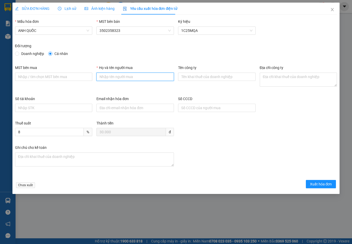
click at [120, 77] on input "Họ và tên người mua" at bounding box center [134, 77] width 77 height 8
paste input "OTÔ TÂM BIỂN"
type input "OTÔ TÂM BIỂN"
click at [319, 185] on span "Xuất hóa đơn" at bounding box center [321, 184] width 22 height 6
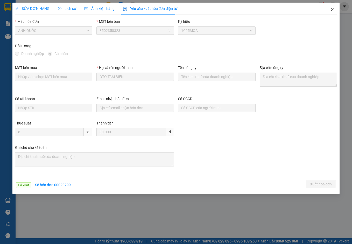
click at [332, 9] on icon "close" at bounding box center [332, 10] width 4 height 4
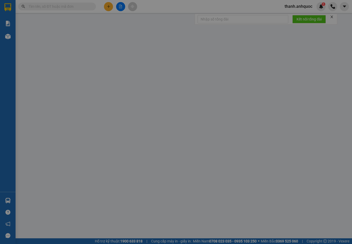
type input "0938939966"
type input "CHỊ HÂN"
type input "0978848393"
type input "0935468919"
type input "VPSG"
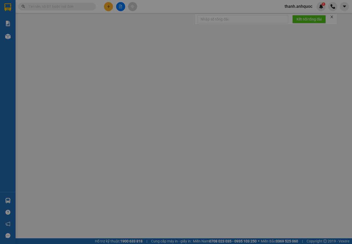
type input "20.000"
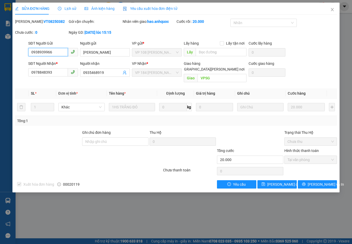
checkbox input "true"
click at [332, 10] on icon "close" at bounding box center [332, 9] width 3 height 3
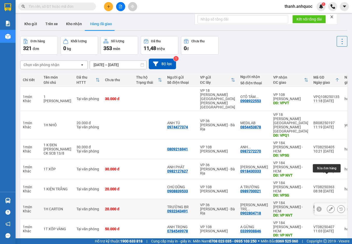
click at [329, 207] on icon at bounding box center [331, 209] width 4 height 4
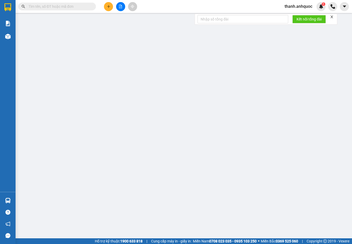
type input "0932343491"
type input "TRƯỜNG BR"
type input "0902804718"
type input "ANH TRÍ( TRƯỜNG)"
type input "VP NVT"
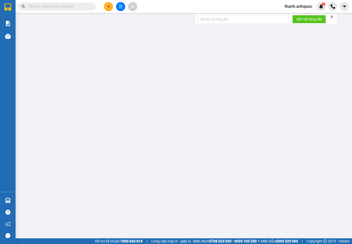
type input "TM 13/8 VP184 HẢO"
type input "20.000"
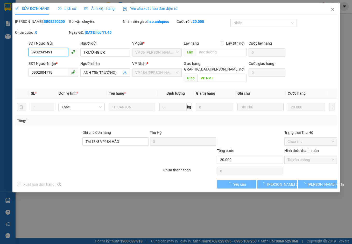
checkbox input "true"
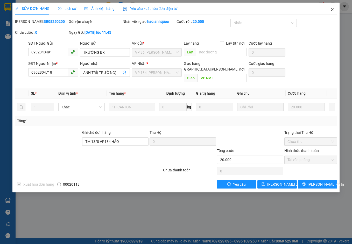
click at [333, 8] on span "Close" at bounding box center [332, 10] width 15 height 15
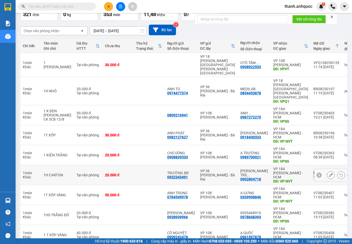
scroll to position [34, 0]
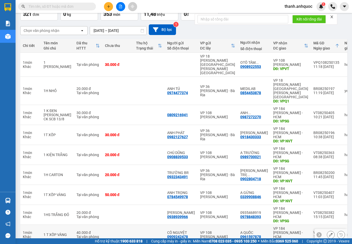
click at [329, 230] on button at bounding box center [330, 234] width 7 height 9
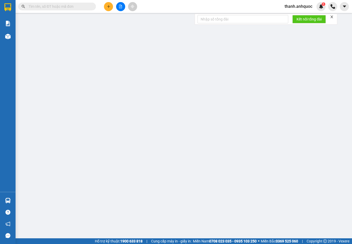
type input "0909242478"
type input "CÔ NGUYỆT"
type input "0961597878"
type input "A QUỐC"
type input "VPSG"
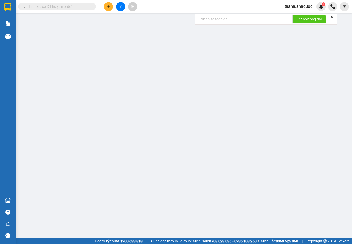
type input "40.000"
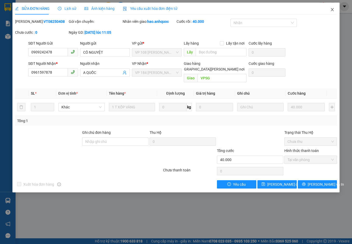
click at [332, 8] on span "Close" at bounding box center [332, 10] width 15 height 15
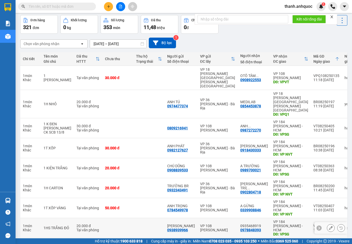
scroll to position [34, 0]
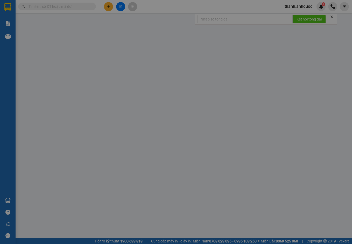
type input "0974477374"
type input "ANH TÚ"
type input "0899265999"
type input "ANH CHIÊU"
type input "VPQ1"
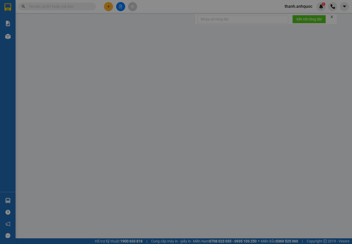
type input "TM 13/8 THANH"
type input "20.000"
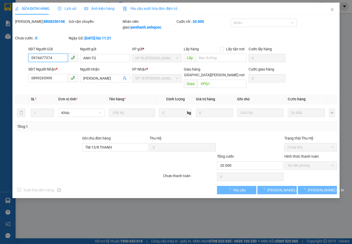
checkbox input "true"
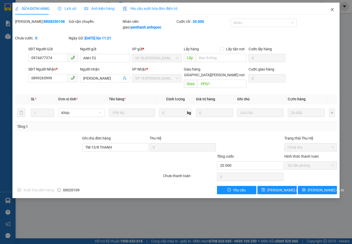
click at [331, 9] on icon "close" at bounding box center [332, 10] width 4 height 4
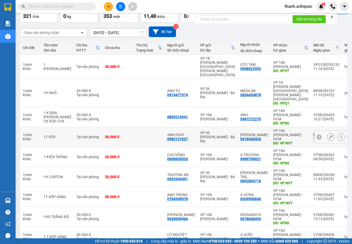
scroll to position [34, 0]
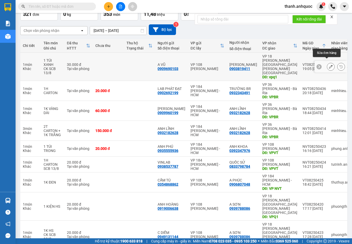
click at [329, 65] on icon at bounding box center [331, 67] width 4 height 4
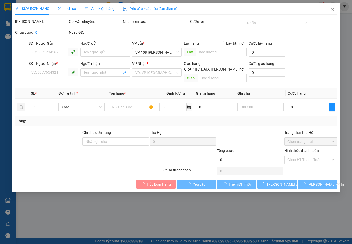
type input "0909690103"
type input "A VŨ"
type input "0903819411"
type input "[PERSON_NAME]"
type input "vpq1"
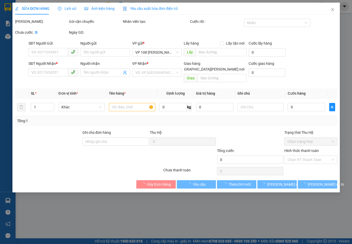
type input "30.000"
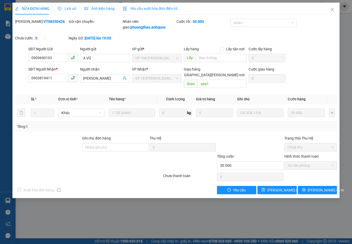
click at [142, 8] on span "Yêu cầu xuất hóa đơn điện tử" at bounding box center [150, 8] width 55 height 4
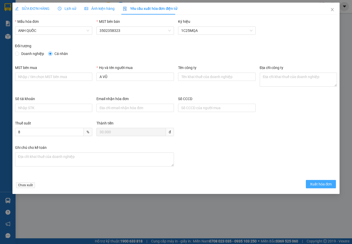
click at [329, 186] on span "Xuất hóa đơn" at bounding box center [321, 184] width 22 height 6
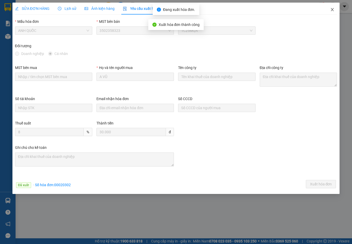
click at [332, 9] on icon "close" at bounding box center [332, 9] width 3 height 3
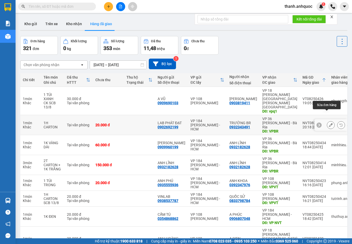
click at [329, 123] on icon at bounding box center [331, 125] width 4 height 4
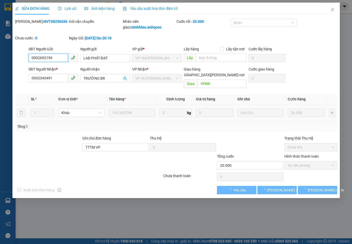
checkbox input "true"
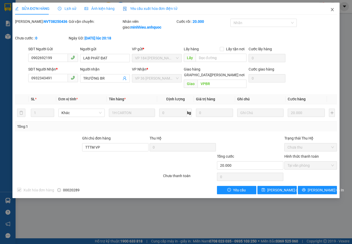
click at [333, 10] on icon "close" at bounding box center [332, 10] width 4 height 4
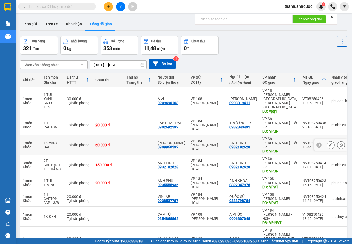
click at [329, 143] on icon at bounding box center [331, 145] width 4 height 4
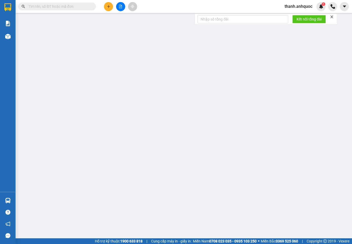
type input "0909960199"
type input "CHỊ [PERSON_NAME]"
type input "0932182628"
type input "ANH LĨNH"
type input "VPBR"
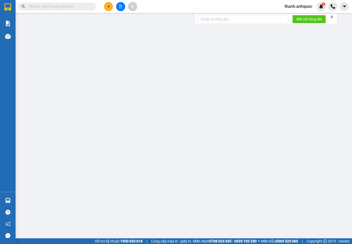
type input "TTTM VP"
type input "60.000"
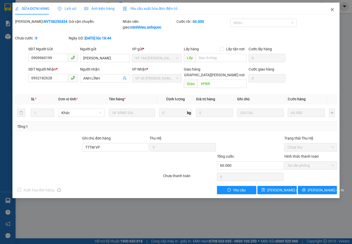
click at [333, 9] on icon "close" at bounding box center [332, 9] width 3 height 3
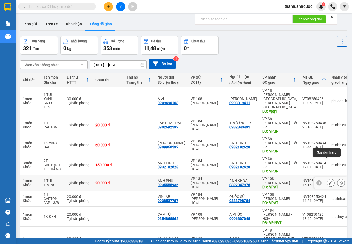
click at [329, 181] on icon at bounding box center [331, 183] width 4 height 4
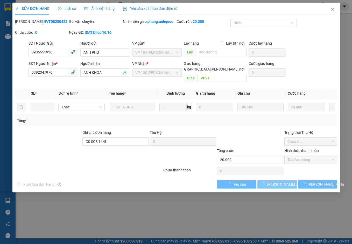
checkbox input "true"
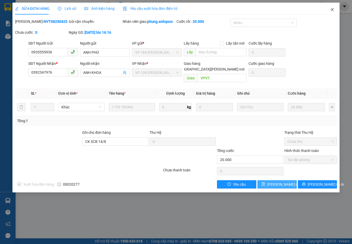
click at [333, 10] on icon "close" at bounding box center [332, 10] width 4 height 4
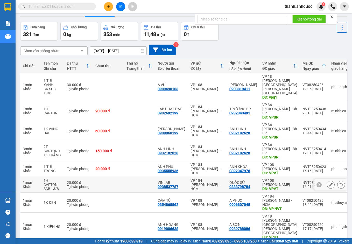
scroll to position [26, 0]
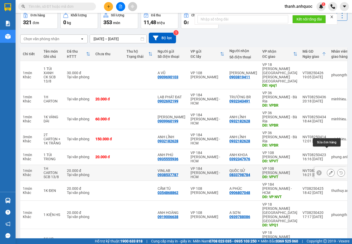
click at [327, 168] on button at bounding box center [330, 172] width 7 height 9
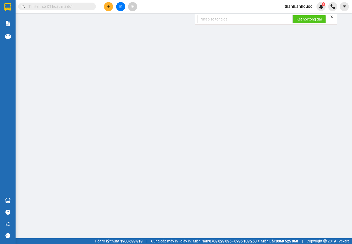
type input "0938537787"
type input "VINLAB"
type input "0833798784"
type input "QUỐC SỬ"
type input "VPVT"
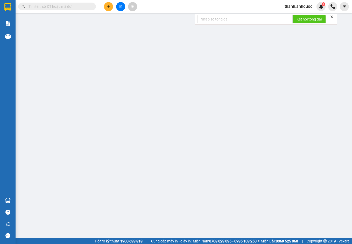
type input "20.000"
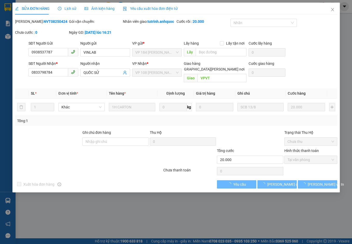
checkbox input "true"
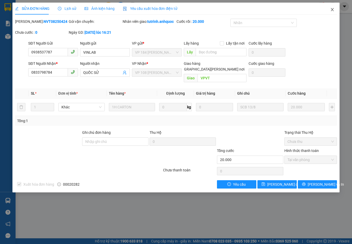
click at [332, 10] on icon "close" at bounding box center [332, 9] width 3 height 3
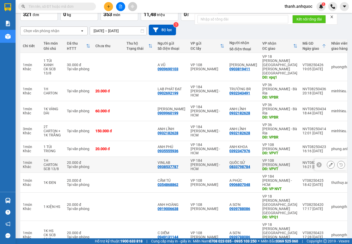
scroll to position [34, 0]
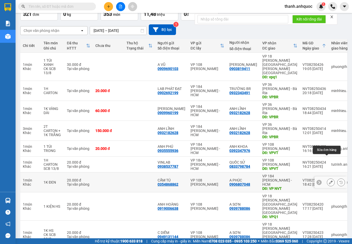
click at [329, 180] on icon at bounding box center [331, 182] width 4 height 4
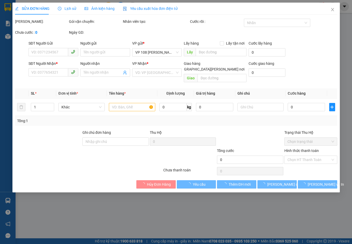
type input "0354868862"
type input "CẨM TÚ"
type input "0906807048"
type input "A PHÚC"
type input "VP NVT"
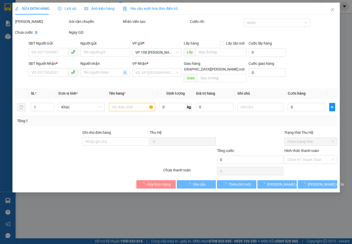
type input "20.000"
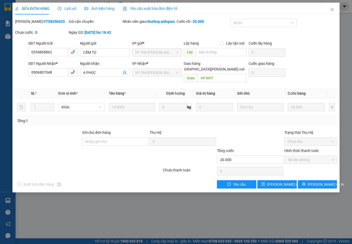
click at [155, 8] on span "Yêu cầu xuất hóa đơn điện tử" at bounding box center [150, 8] width 55 height 4
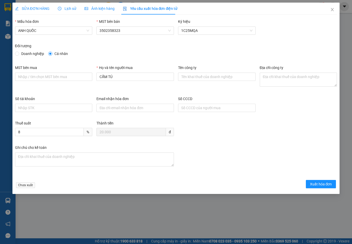
click at [42, 6] on div "SỬA ĐƠN HÀNG" at bounding box center [32, 9] width 34 height 6
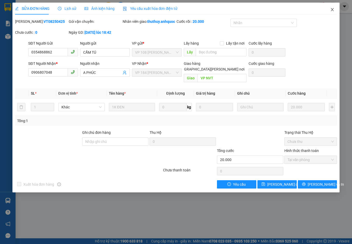
click at [333, 10] on icon "close" at bounding box center [332, 10] width 4 height 4
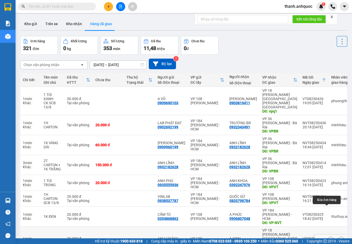
click at [328, 236] on button at bounding box center [330, 240] width 7 height 9
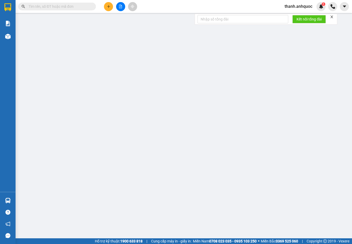
type input "0919006638"
type input "ANH HOÀNG"
type input "0939788086"
type input "A SƠN"
type input "VPQ1"
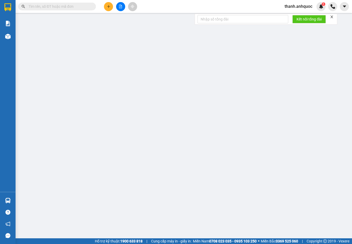
type input "20.000"
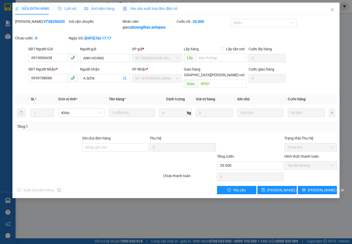
click at [141, 8] on span "Yêu cầu xuất hóa đơn điện tử" at bounding box center [150, 8] width 55 height 4
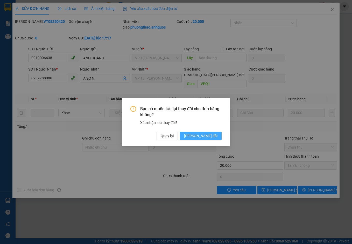
click at [199, 135] on span "[PERSON_NAME] thay đổi" at bounding box center [200, 136] width 33 height 6
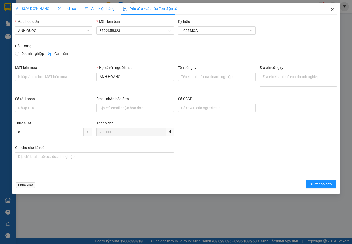
click at [332, 9] on icon "close" at bounding box center [332, 10] width 4 height 4
